Goal: Information Seeking & Learning: Learn about a topic

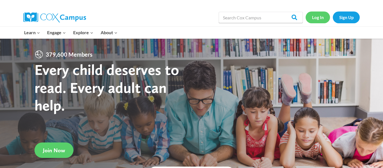
click at [318, 21] on link "Log In" at bounding box center [318, 16] width 24 height 11
click at [320, 19] on link "Log In" at bounding box center [318, 16] width 24 height 11
click at [309, 19] on link "Log In" at bounding box center [318, 16] width 24 height 11
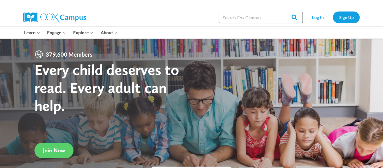
click at [256, 15] on input "Search in [URL][DOMAIN_NAME]" at bounding box center [261, 17] width 84 height 11
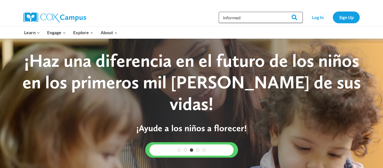
type input "informed"
click at [281, 12] on input "Search" at bounding box center [292, 17] width 22 height 11
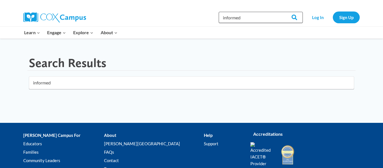
click at [248, 18] on input "informed" at bounding box center [261, 17] width 84 height 11
type input "trauma"
click at [281, 12] on input "Search" at bounding box center [292, 17] width 22 height 11
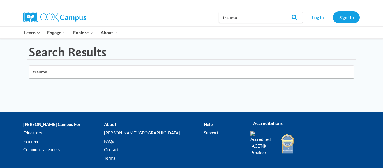
scroll to position [10, 0]
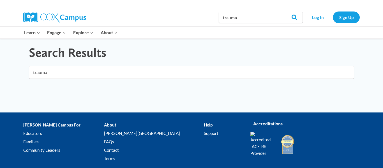
click at [145, 63] on main "Search Results trauma" at bounding box center [191, 65] width 336 height 50
click at [145, 70] on input "trauma" at bounding box center [191, 72] width 325 height 13
type input "trauma informed"
click button "submit" at bounding box center [0, 0] width 0 height 0
click at [163, 69] on input "trauma informed" at bounding box center [191, 72] width 325 height 13
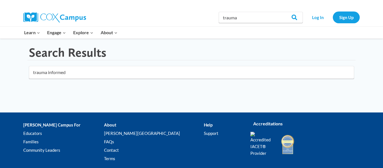
click button "submit" at bounding box center [0, 0] width 0 height 0
click at [315, 19] on link "Log In" at bounding box center [318, 16] width 24 height 11
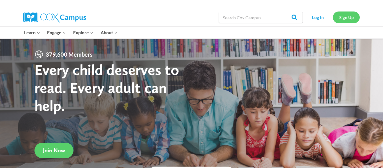
click at [348, 21] on link "Sign Up" at bounding box center [346, 16] width 27 height 11
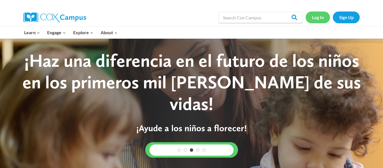
click at [321, 20] on link "Log In" at bounding box center [318, 16] width 24 height 11
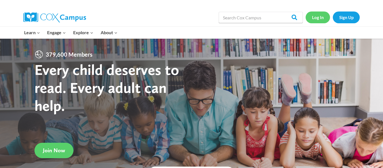
click at [315, 20] on link "Log In" at bounding box center [318, 16] width 24 height 11
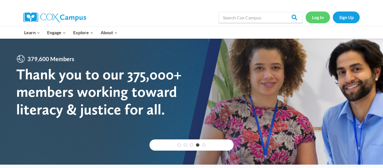
click at [319, 17] on link "Log In" at bounding box center [318, 16] width 24 height 11
click at [322, 12] on link "Log In" at bounding box center [318, 16] width 24 height 11
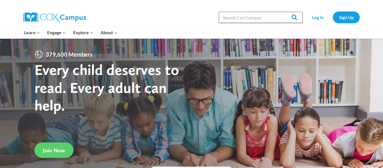
click at [235, 12] on input "Search in [URL][DOMAIN_NAME]" at bounding box center [261, 17] width 84 height 11
paste input "Trauma-Informed Practic"
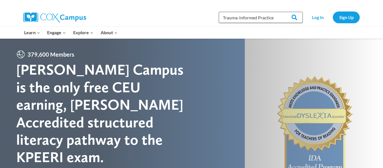
type input "Trauma-Informed Practice"
click at [281, 12] on input "Search" at bounding box center [292, 17] width 22 height 11
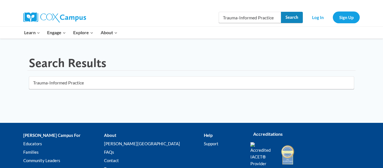
click at [295, 20] on input "Search" at bounding box center [292, 17] width 22 height 11
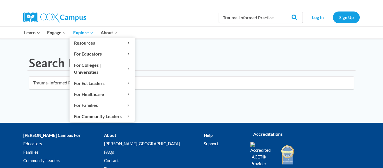
click at [87, 31] on span "Explore Expand" at bounding box center [83, 32] width 20 height 7
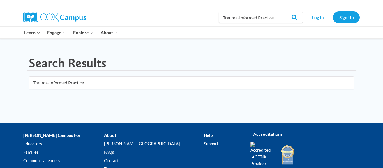
click at [297, 83] on input "Trauma-Informed Practice" at bounding box center [191, 82] width 325 height 13
click at [340, 13] on link "Sign Up" at bounding box center [346, 16] width 27 height 11
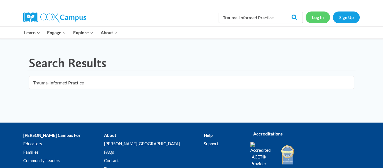
click at [320, 19] on link "Log In" at bounding box center [318, 16] width 24 height 11
